Goal: Information Seeking & Learning: Learn about a topic

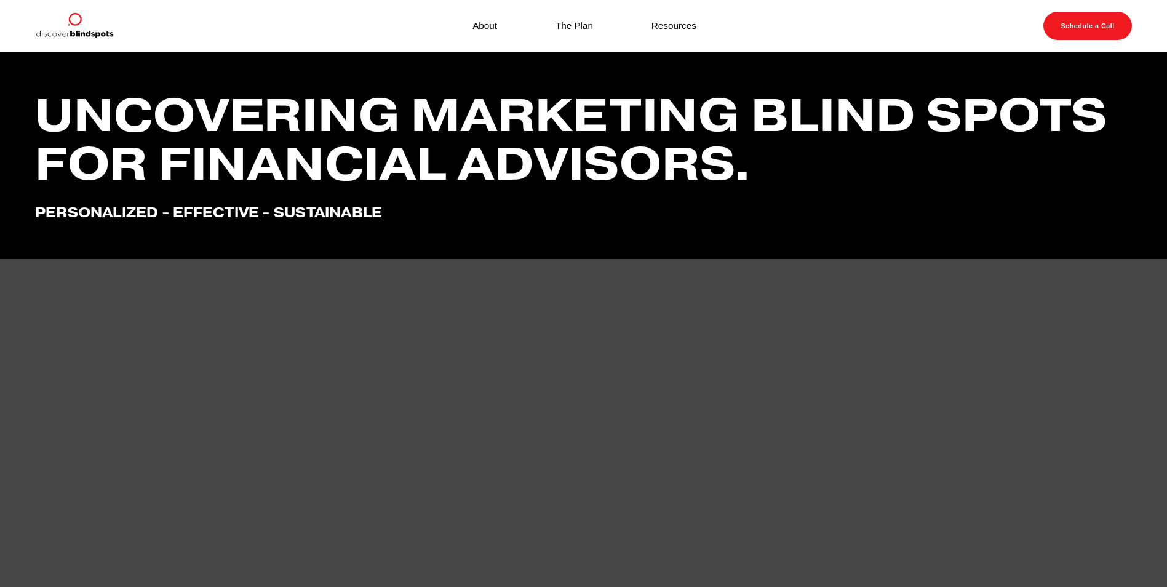
click at [483, 27] on link "About" at bounding box center [484, 25] width 25 height 17
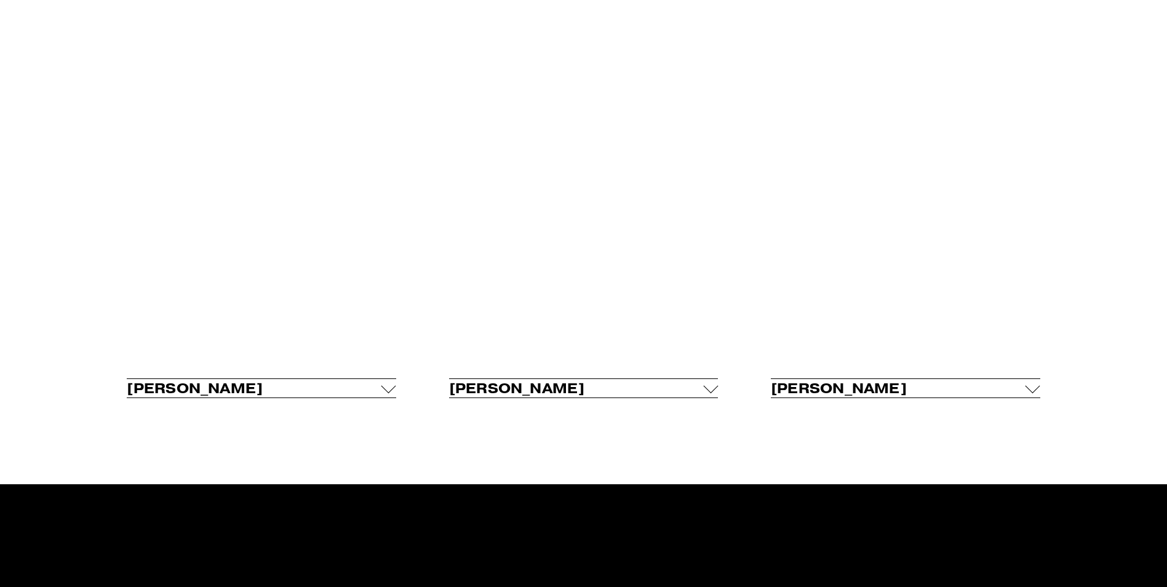
scroll to position [984, 0]
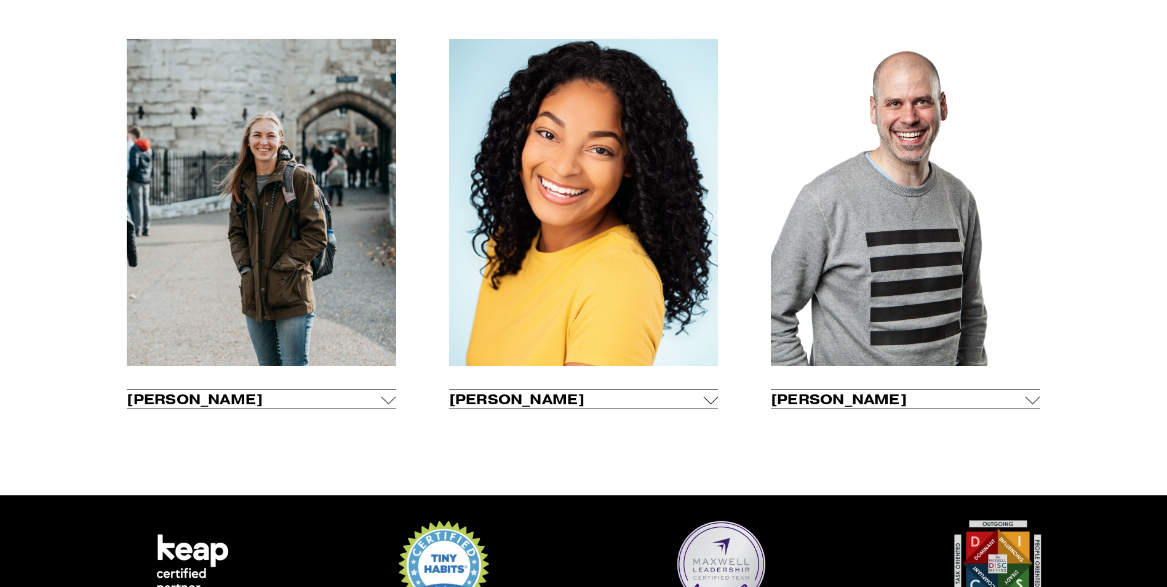
click at [391, 404] on div at bounding box center [388, 396] width 15 height 15
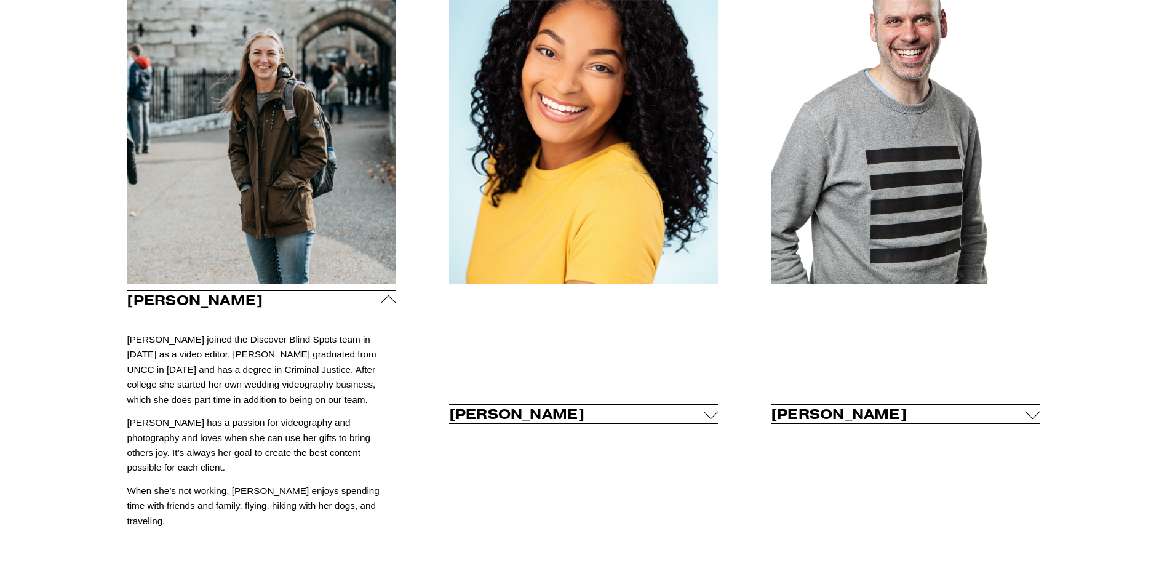
scroll to position [1045, 0]
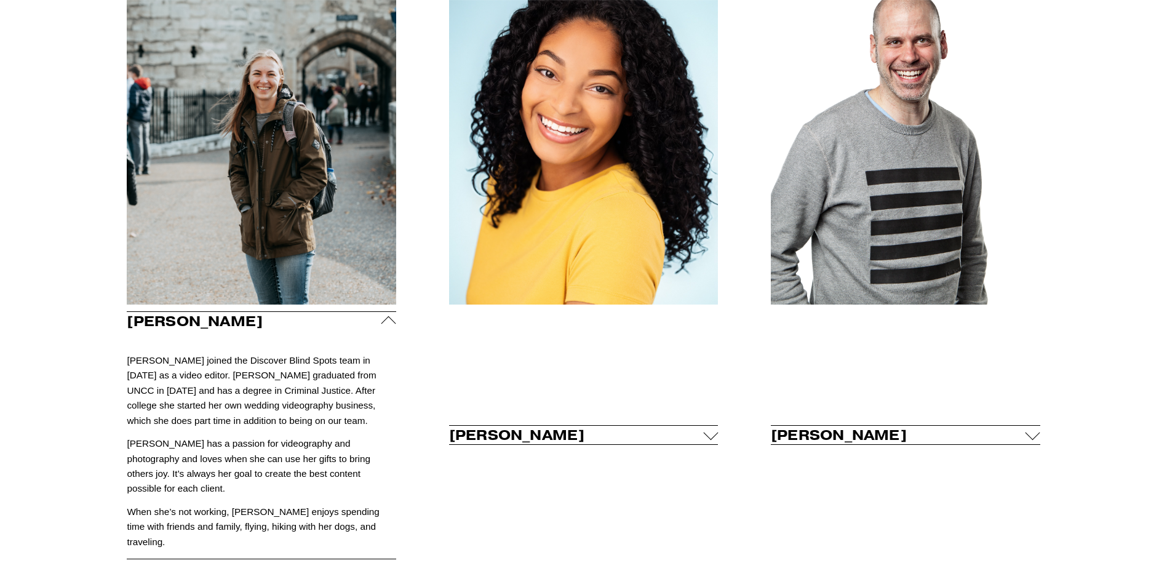
click at [390, 325] on div at bounding box center [388, 323] width 15 height 15
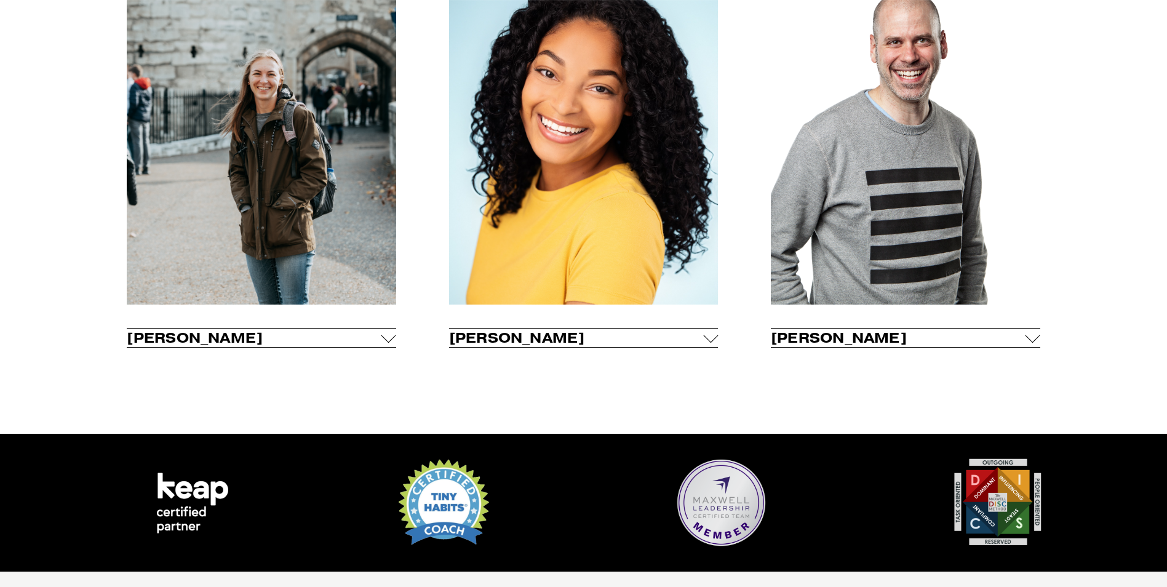
click at [1036, 328] on div at bounding box center [905, 328] width 269 height 1
click at [1031, 338] on div at bounding box center [1032, 335] width 15 height 15
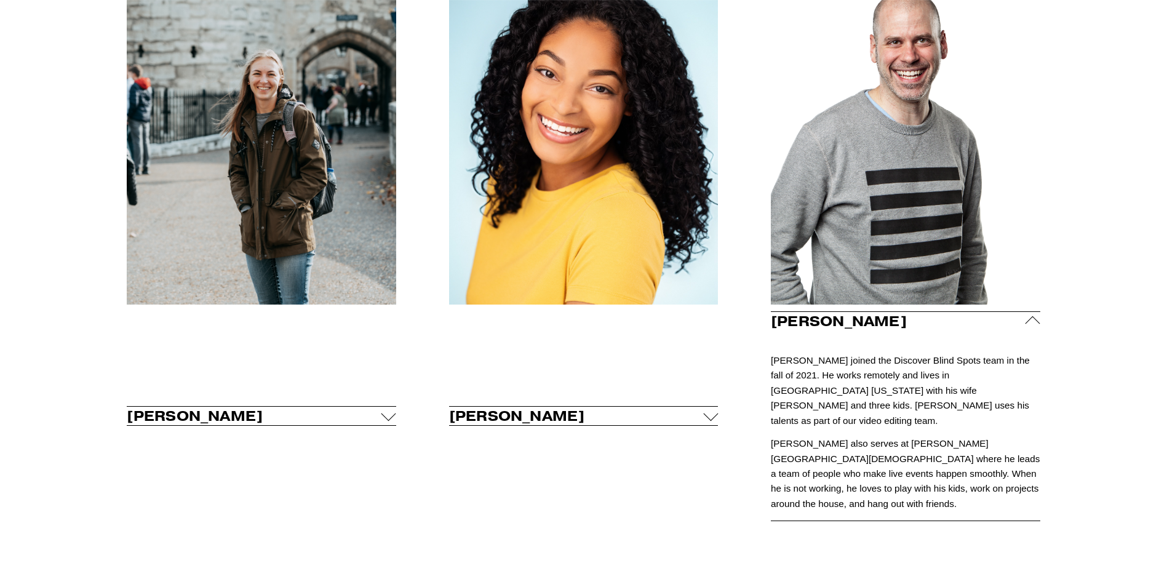
click at [1031, 338] on p at bounding box center [905, 337] width 269 height 15
click at [1029, 327] on div at bounding box center [1032, 323] width 15 height 15
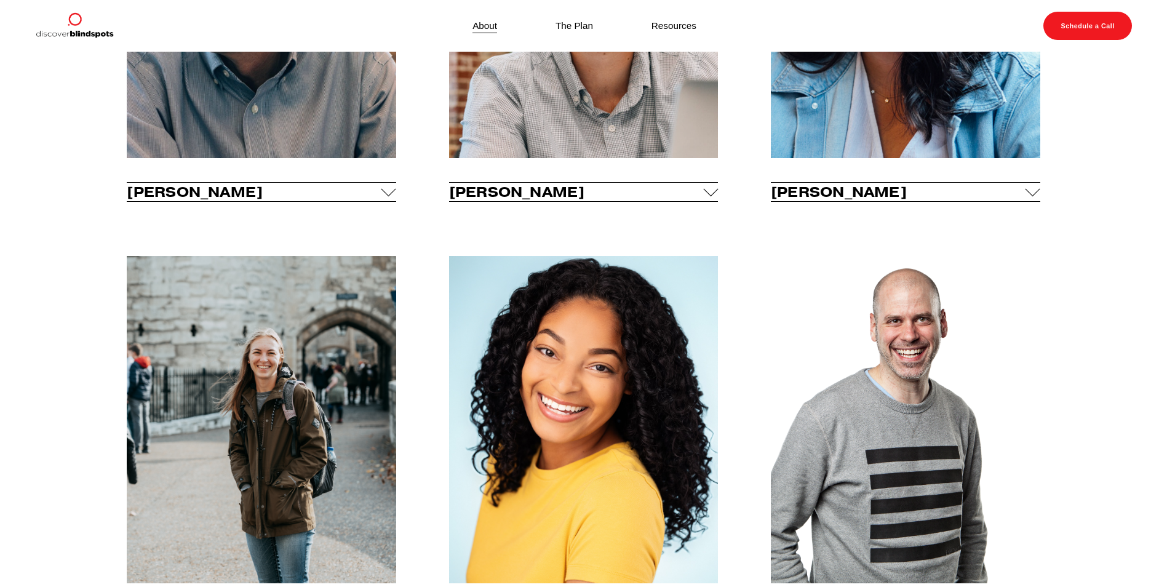
scroll to position [553, 0]
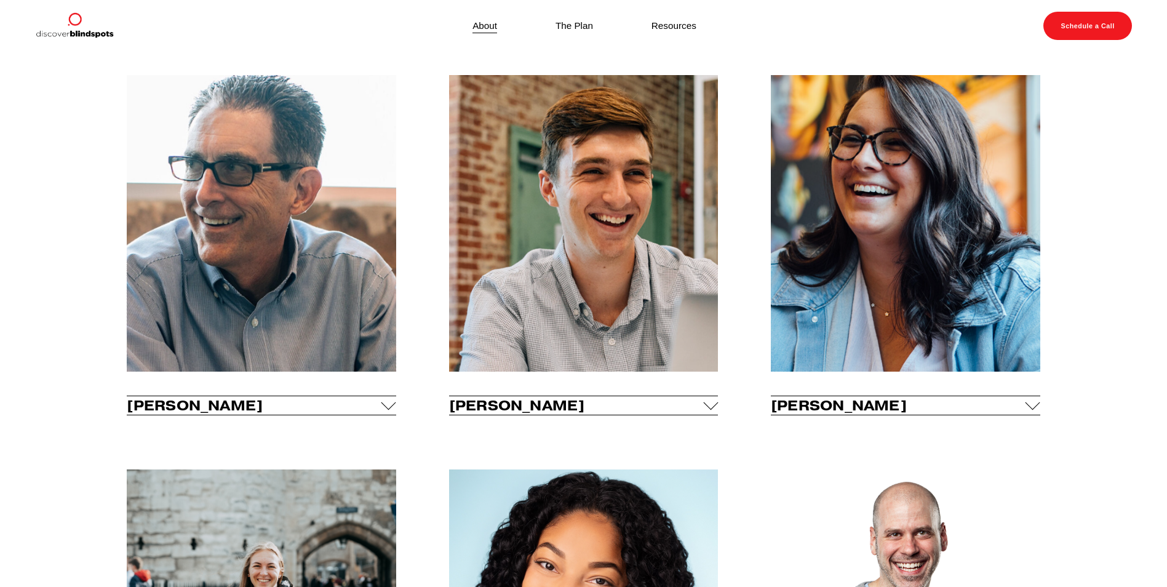
click at [368, 402] on span "[PERSON_NAME]" at bounding box center [254, 405] width 255 height 17
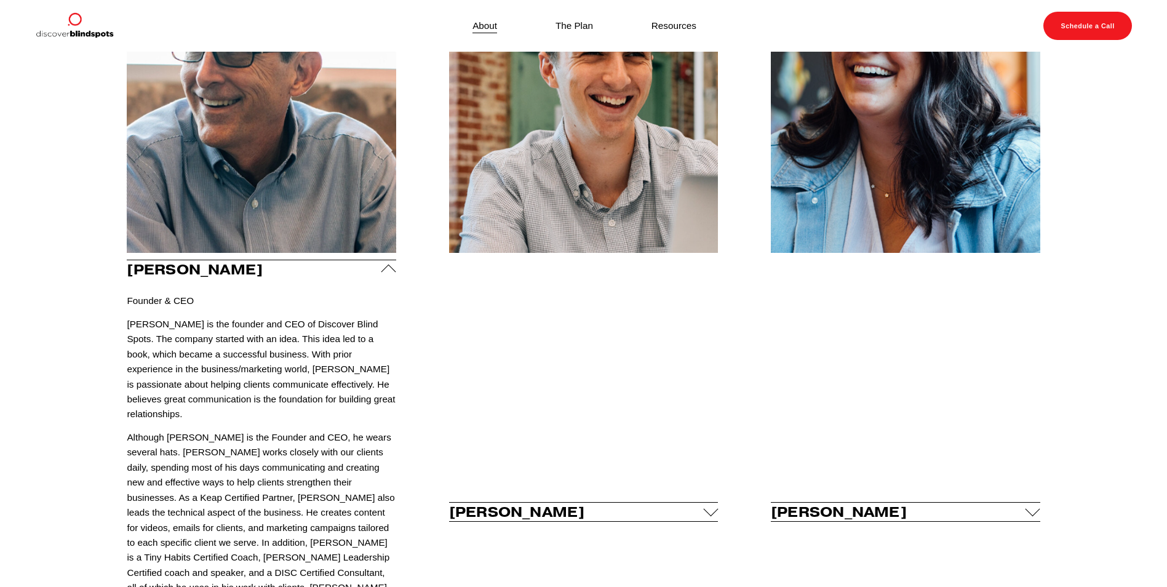
scroll to position [492, 0]
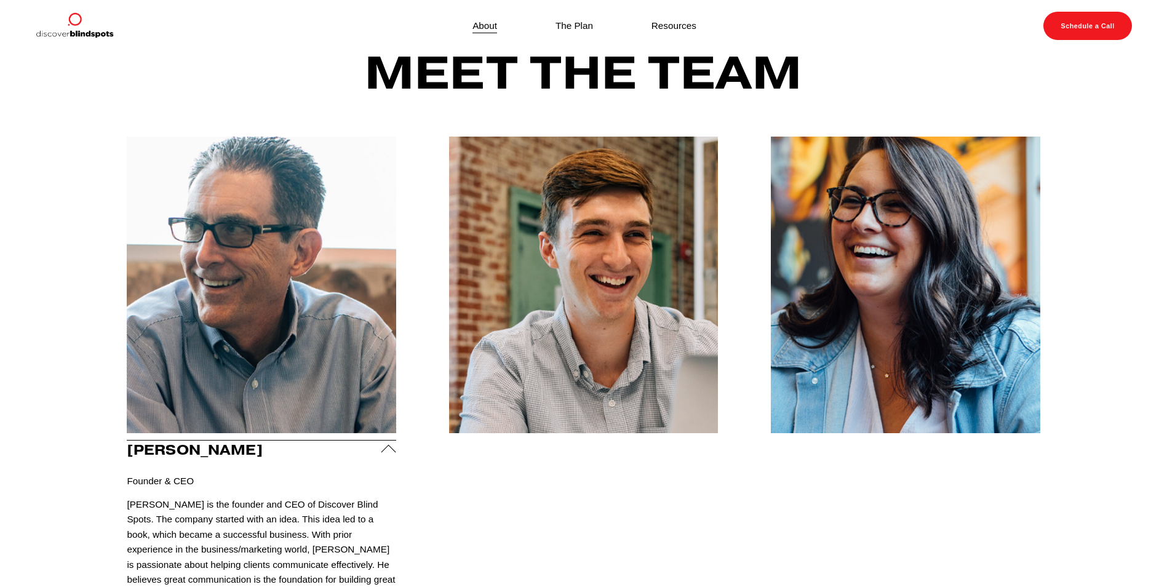
click at [576, 26] on link "The Plan" at bounding box center [574, 25] width 38 height 17
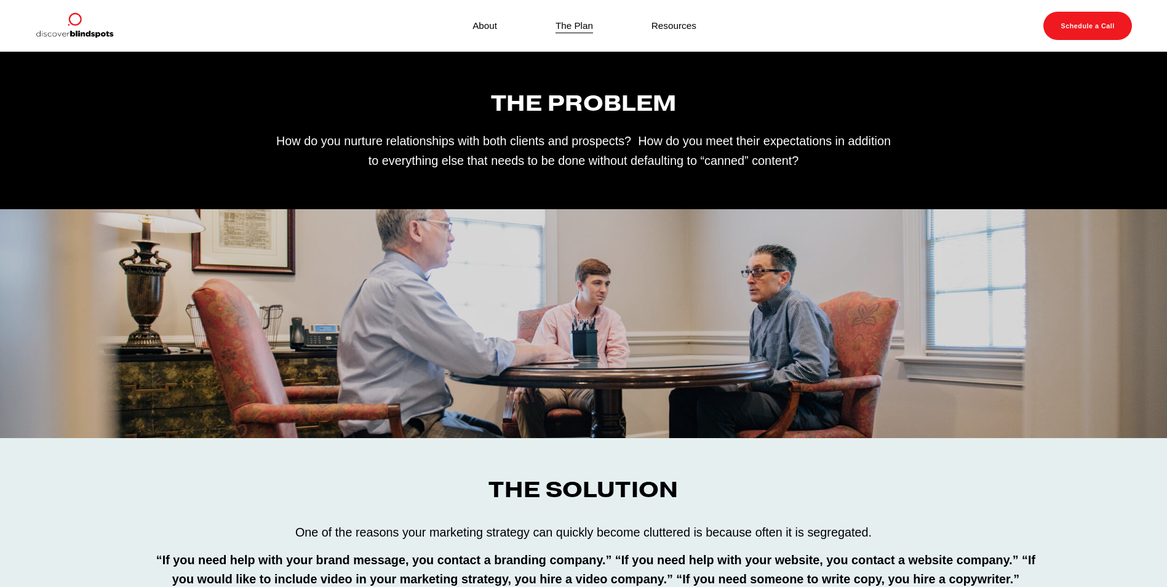
click at [682, 27] on link "Resources" at bounding box center [673, 25] width 45 height 17
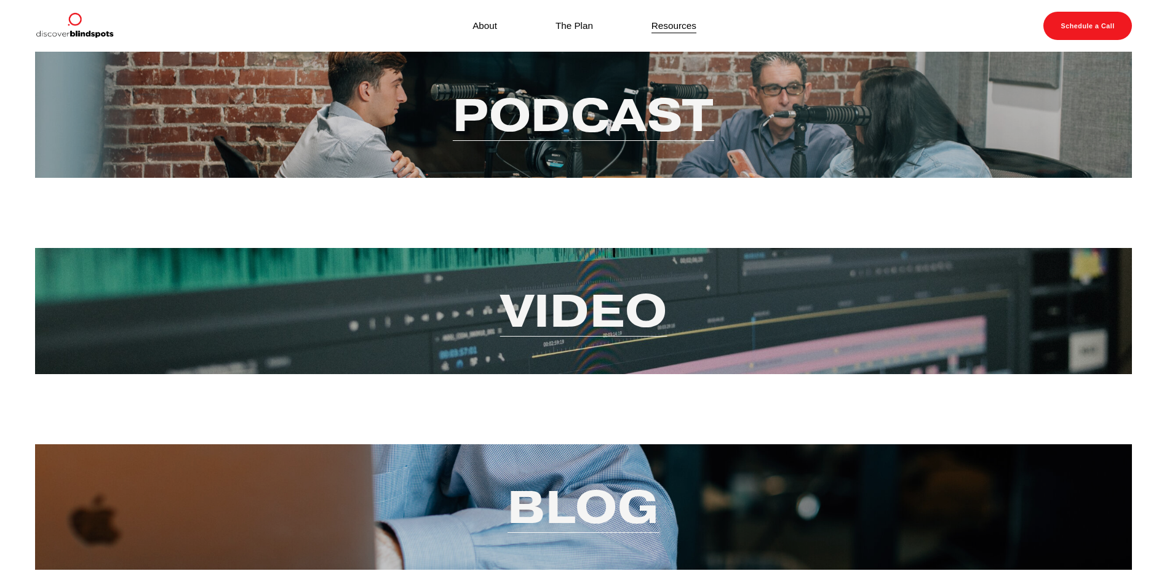
click at [592, 117] on link "Podcast" at bounding box center [583, 115] width 261 height 60
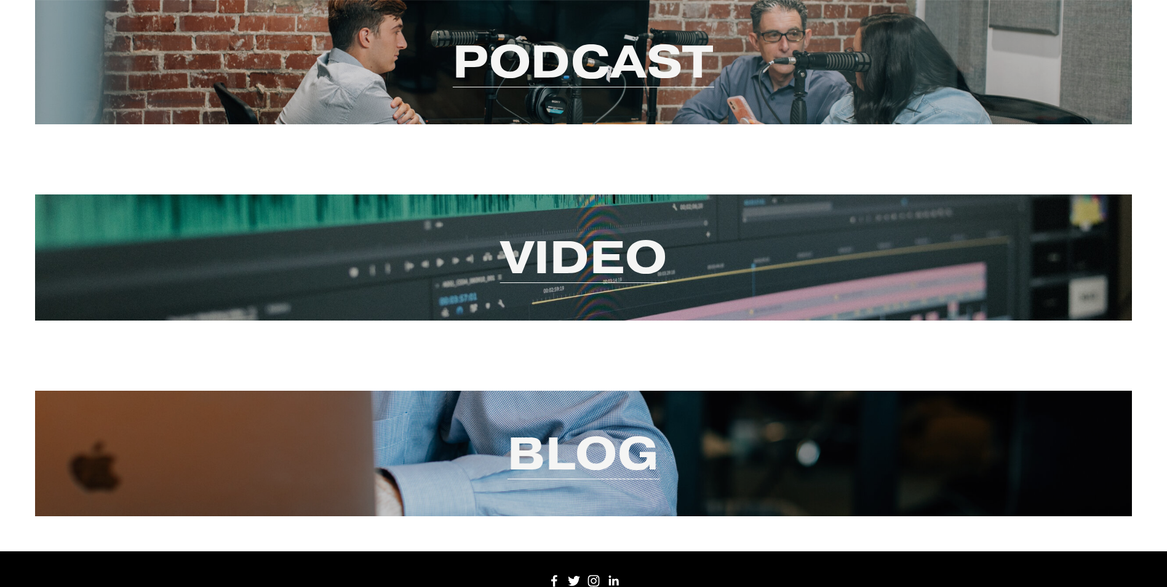
scroll to position [123, 0]
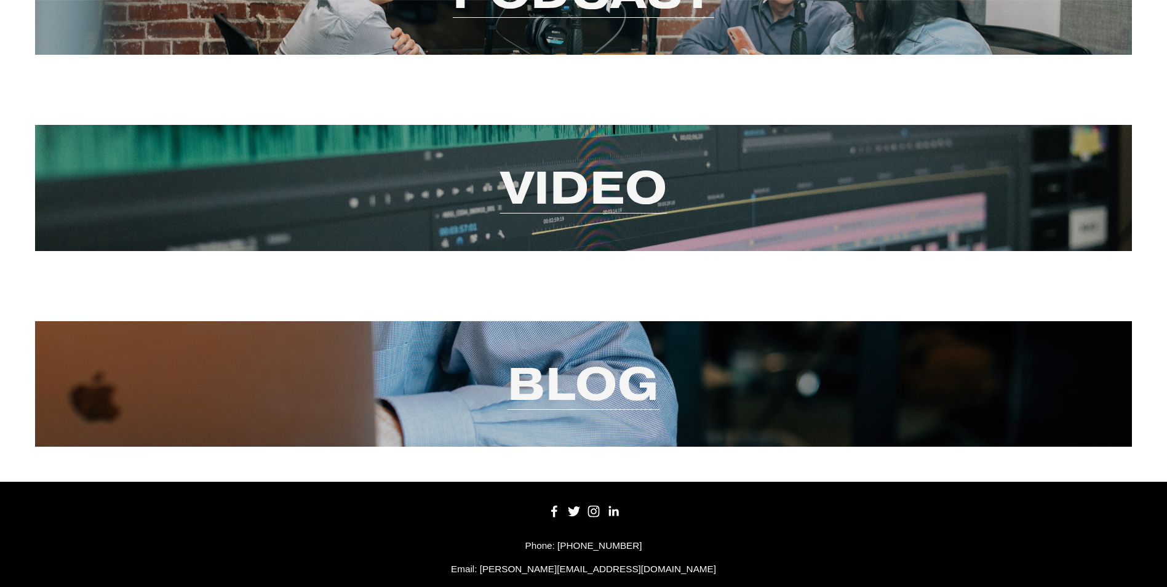
click at [573, 392] on link "Blog" at bounding box center [583, 384] width 152 height 60
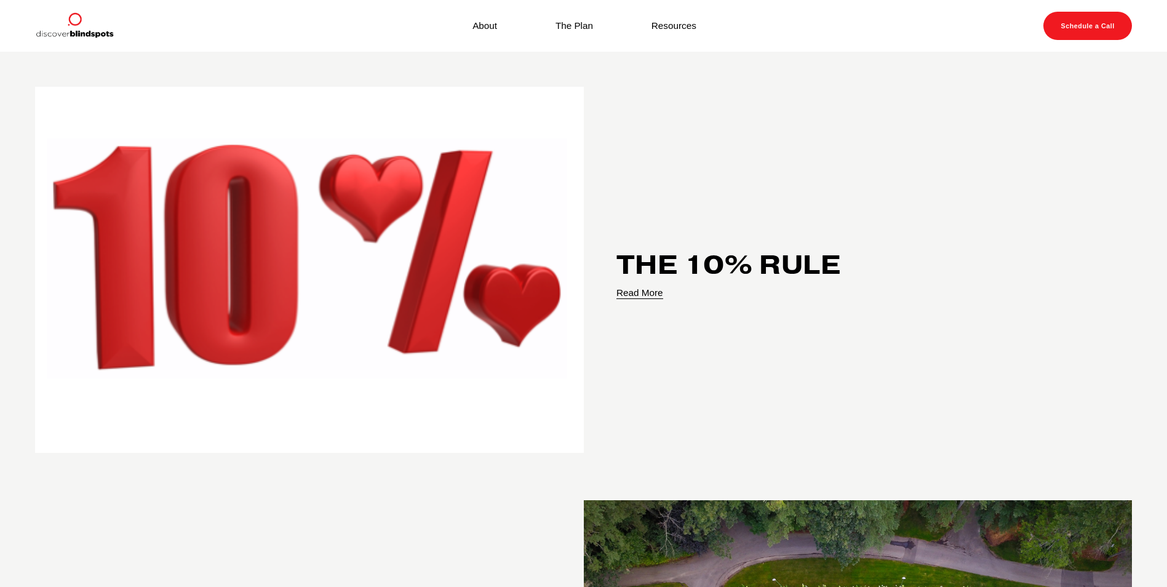
click at [675, 29] on link "Resources" at bounding box center [673, 25] width 45 height 17
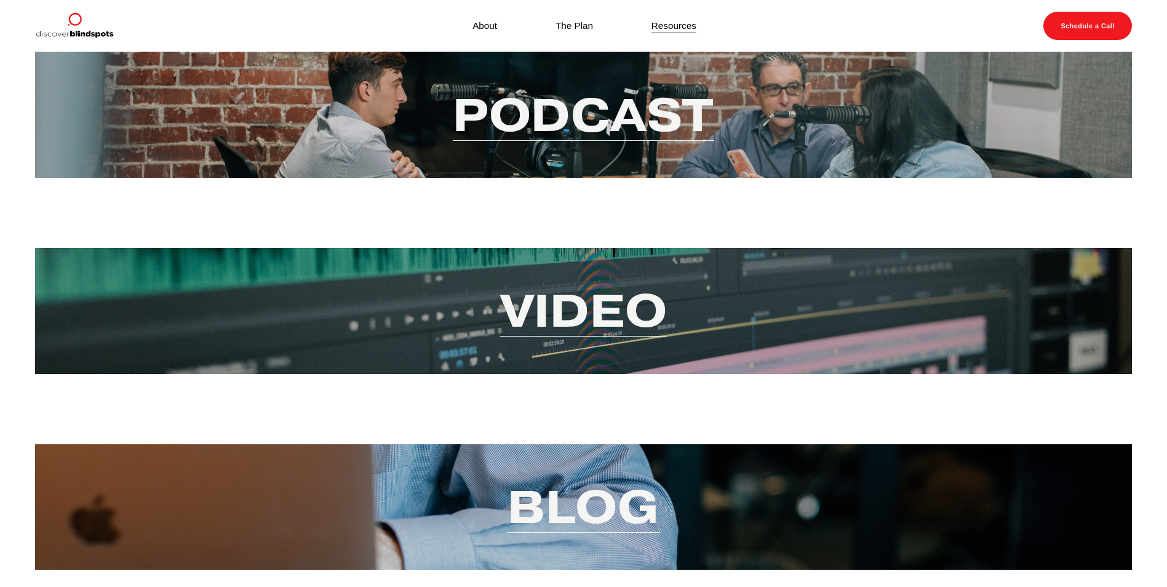
click at [468, 28] on nav "About The Plan Resources" at bounding box center [584, 25] width 282 height 17
click at [484, 24] on link "About" at bounding box center [484, 25] width 25 height 17
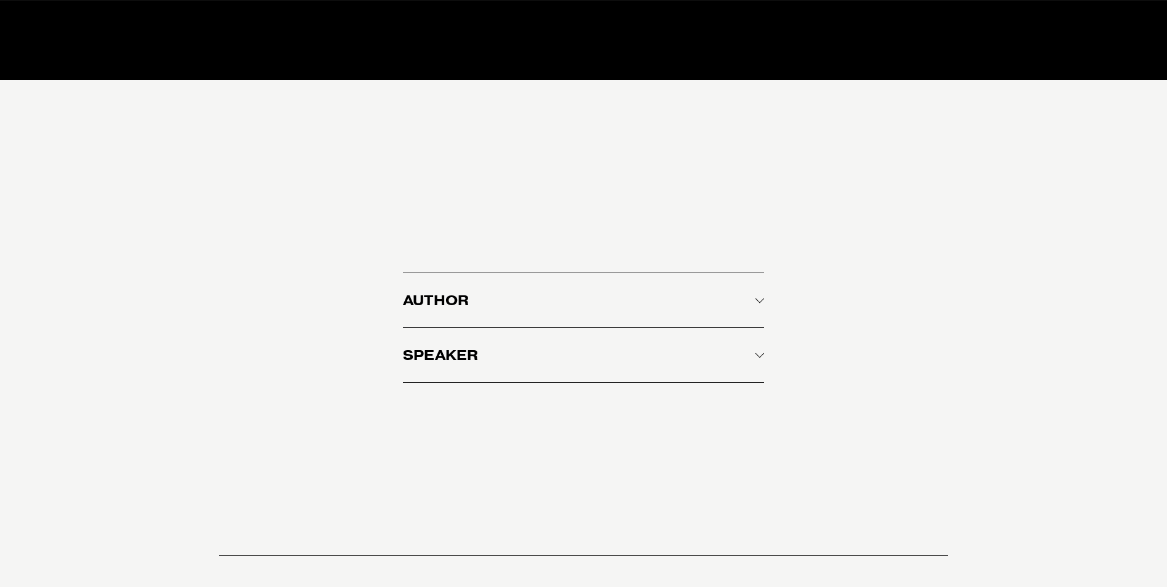
scroll to position [1599, 0]
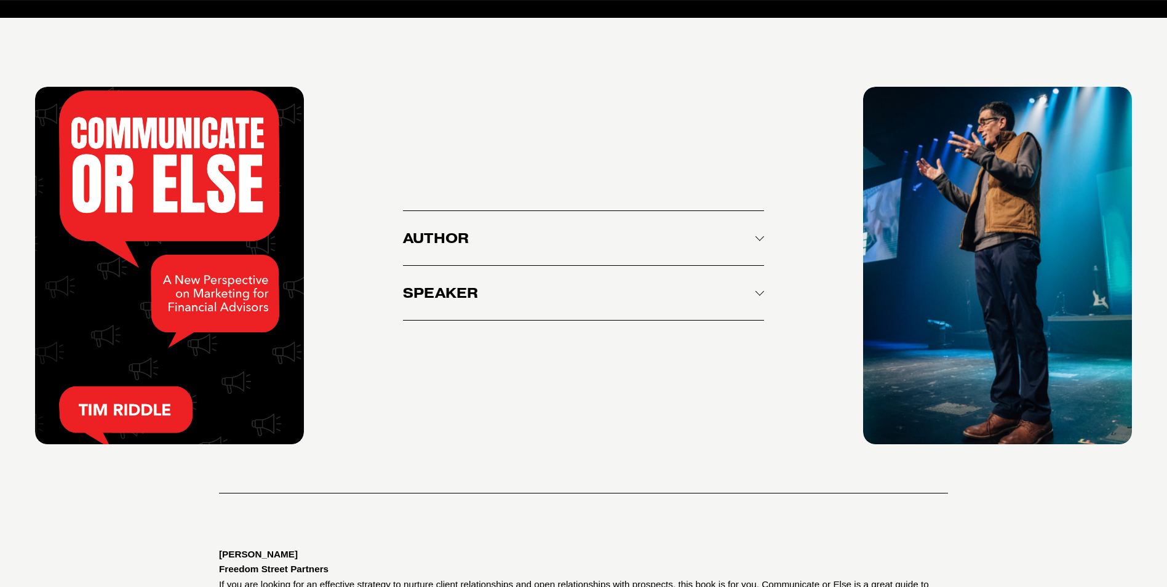
click at [441, 247] on span "Author" at bounding box center [579, 237] width 352 height 17
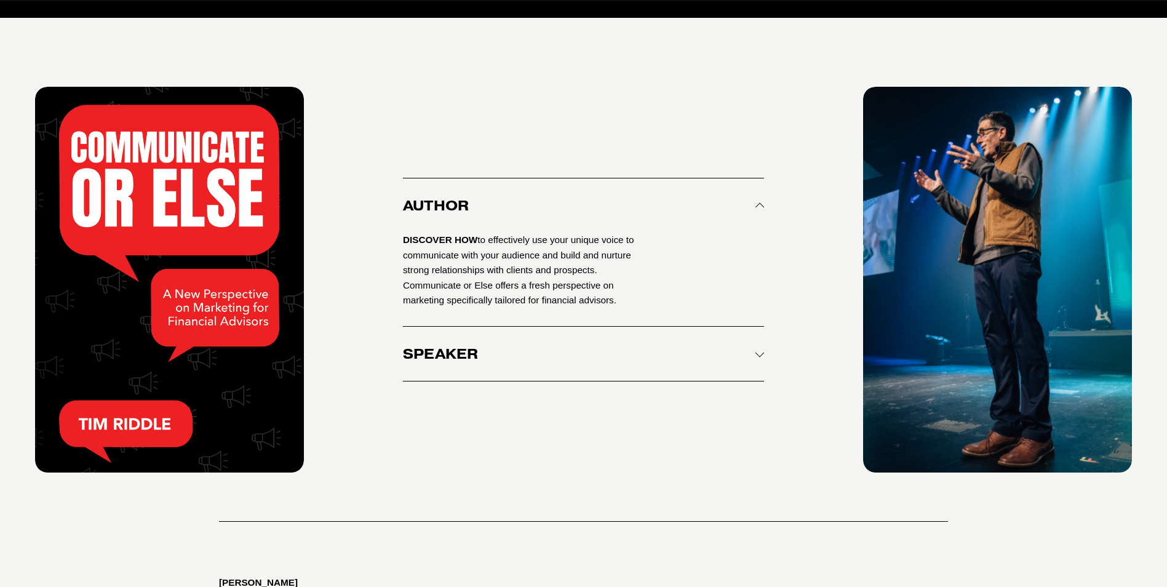
click at [453, 362] on span "Speaker" at bounding box center [579, 353] width 352 height 17
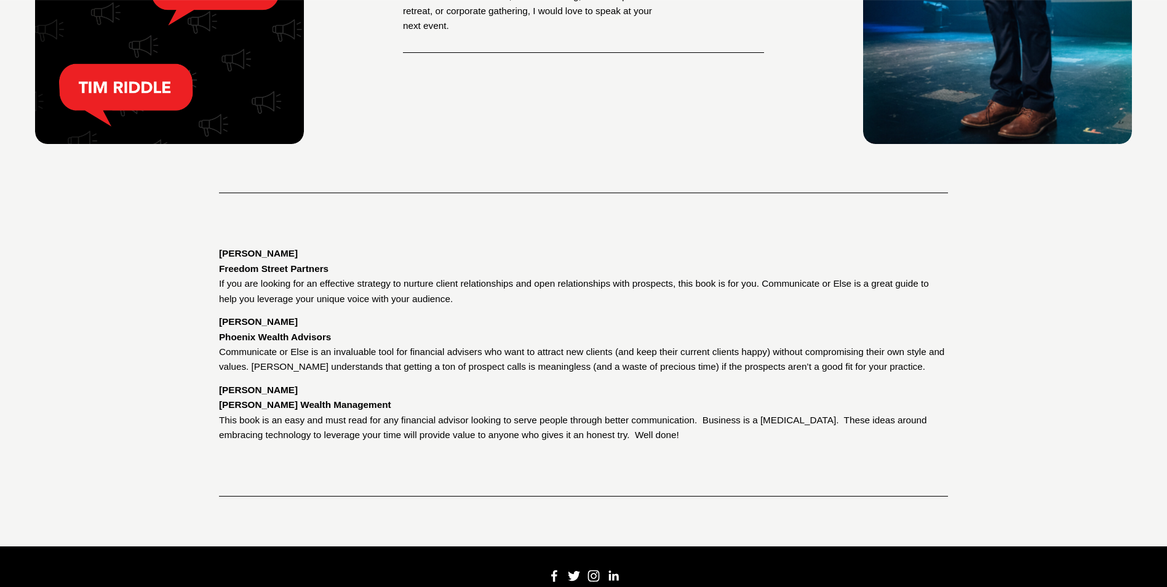
scroll to position [1760, 0]
